Goal: Find specific page/section: Find specific page/section

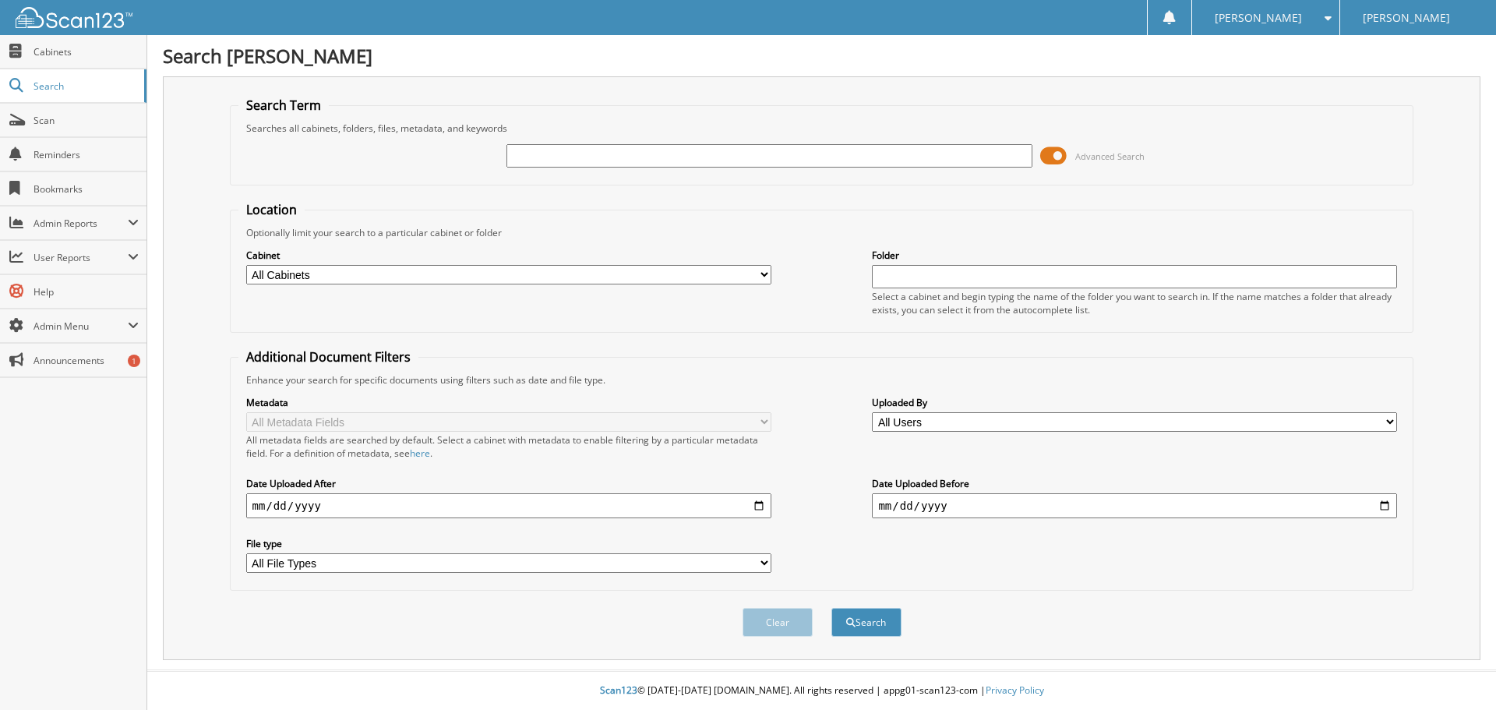
click at [773, 160] on input "text" at bounding box center [769, 155] width 525 height 23
type input "41729"
click at [846, 628] on button "Search" at bounding box center [867, 622] width 70 height 29
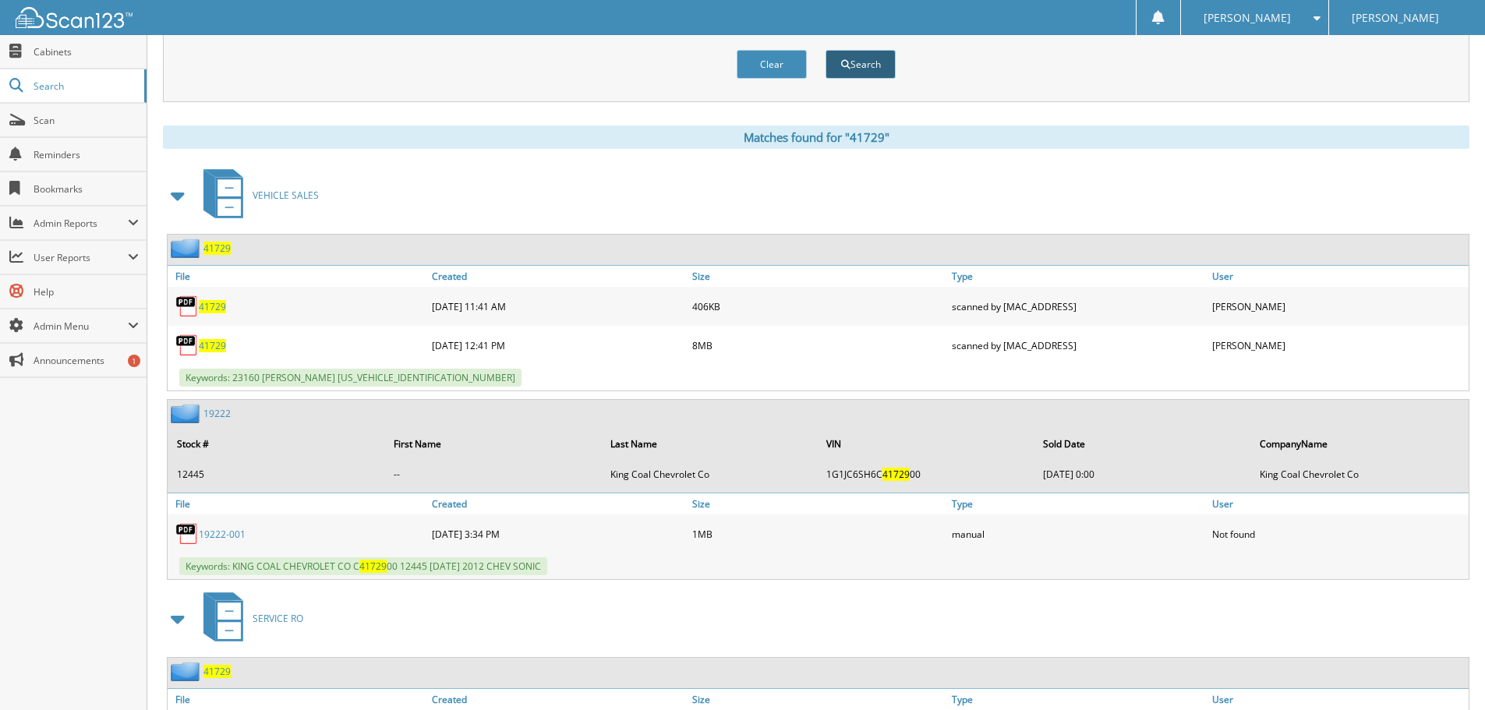
scroll to position [645, 0]
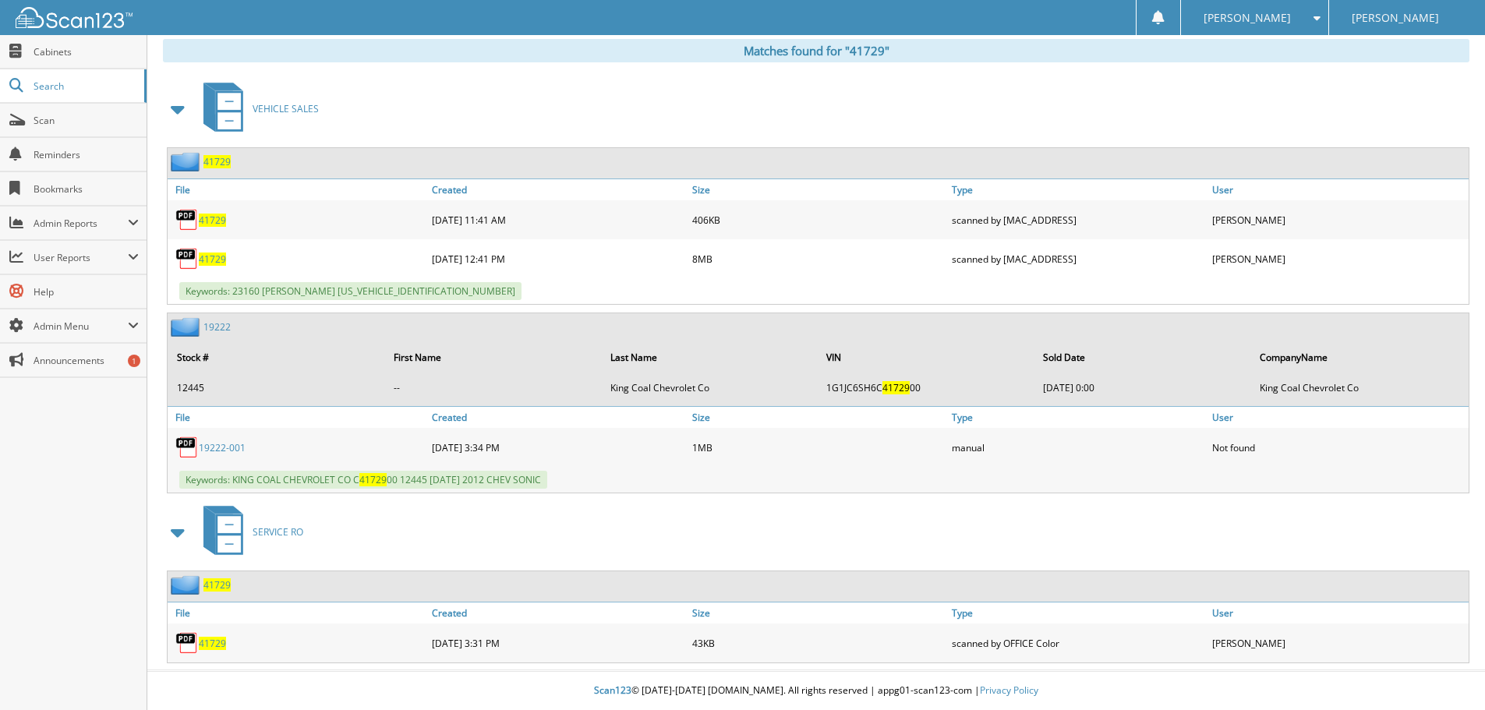
click at [223, 166] on span "41729" at bounding box center [216, 161] width 27 height 13
